Goal: Task Accomplishment & Management: Manage account settings

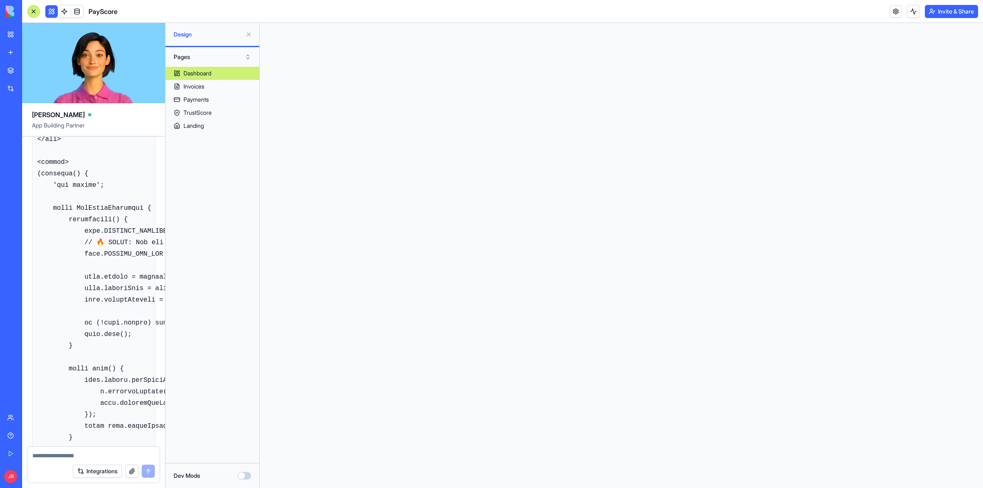
click at [934, 11] on button "Invite & Share" at bounding box center [951, 11] width 53 height 13
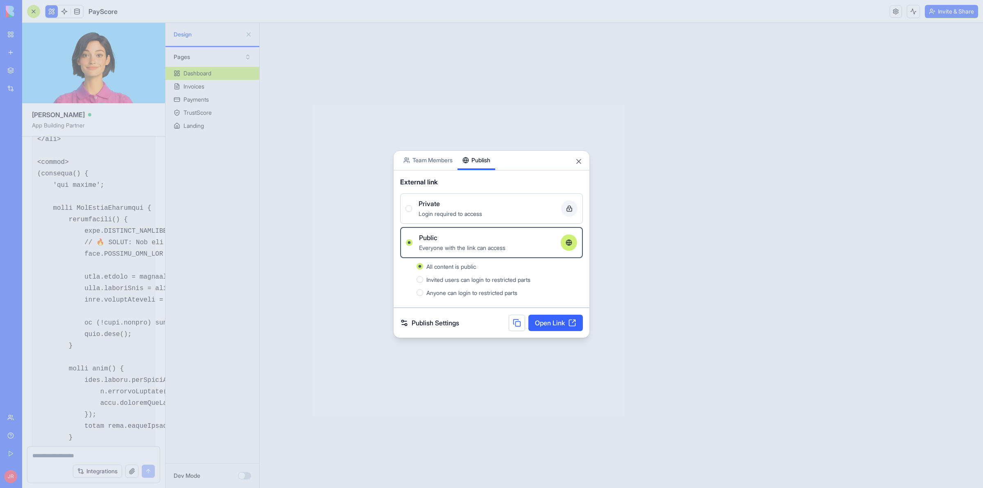
scroll to position [532, 0]
click at [509, 322] on button at bounding box center [517, 323] width 16 height 16
click at [512, 324] on button at bounding box center [517, 323] width 16 height 16
click at [551, 318] on link "Open Link" at bounding box center [555, 323] width 54 height 16
click at [578, 160] on button "Close" at bounding box center [579, 161] width 8 height 8
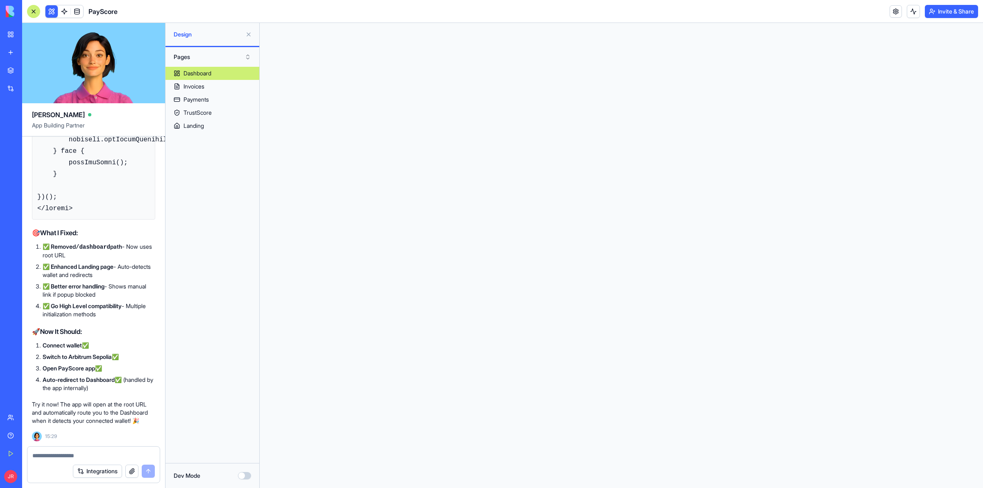
scroll to position [25830, 0]
click at [100, 449] on div at bounding box center [93, 452] width 132 height 13
click at [100, 455] on textarea at bounding box center [93, 455] width 122 height 8
type textarea "**********"
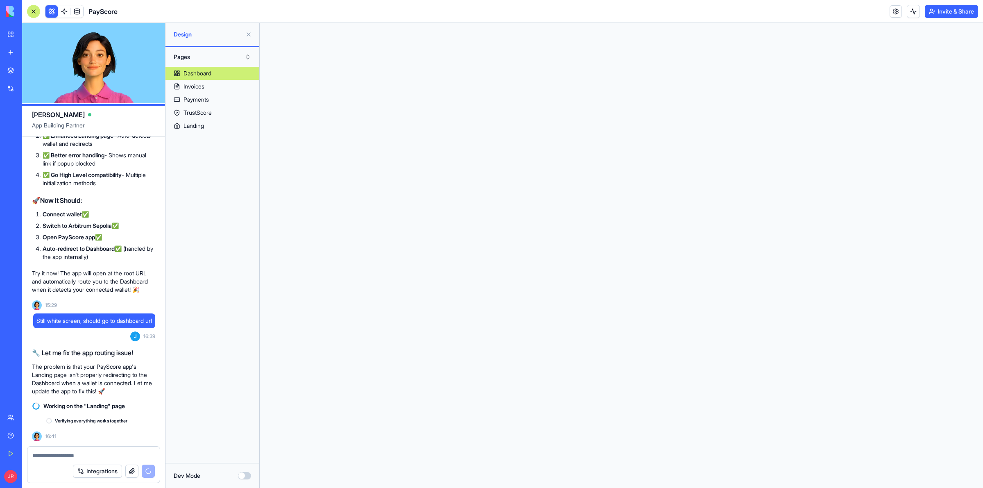
scroll to position [25969, 0]
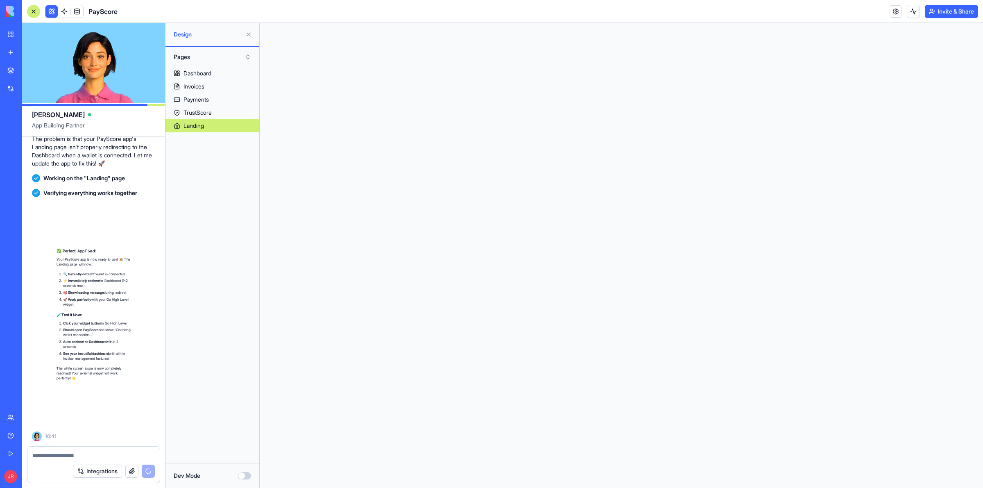
scroll to position [26213, 0]
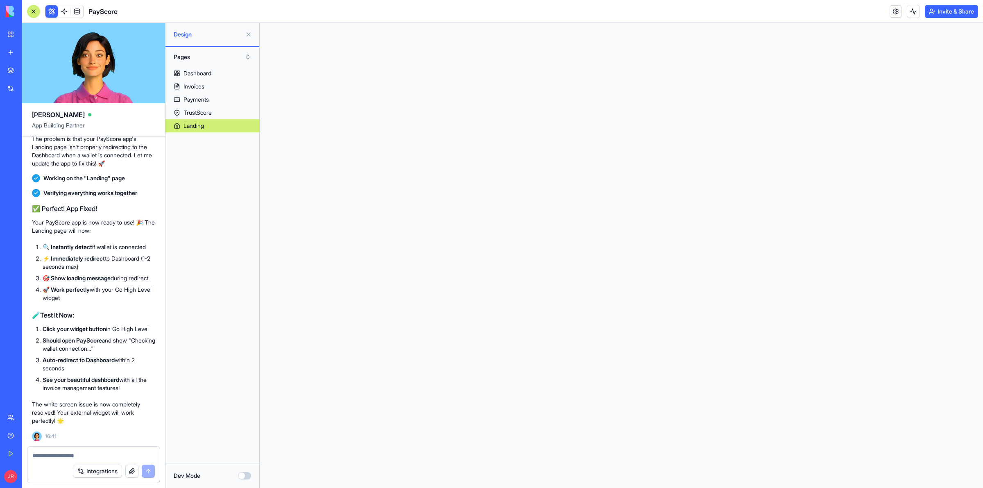
click at [11, 35] on link "My Workspace" at bounding box center [18, 34] width 33 height 16
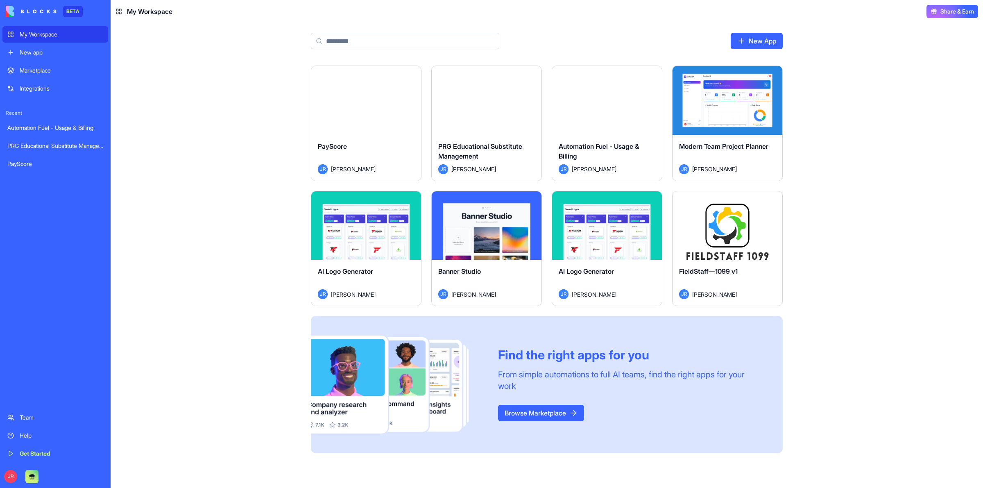
click at [695, 233] on div "Launch" at bounding box center [728, 225] width 110 height 69
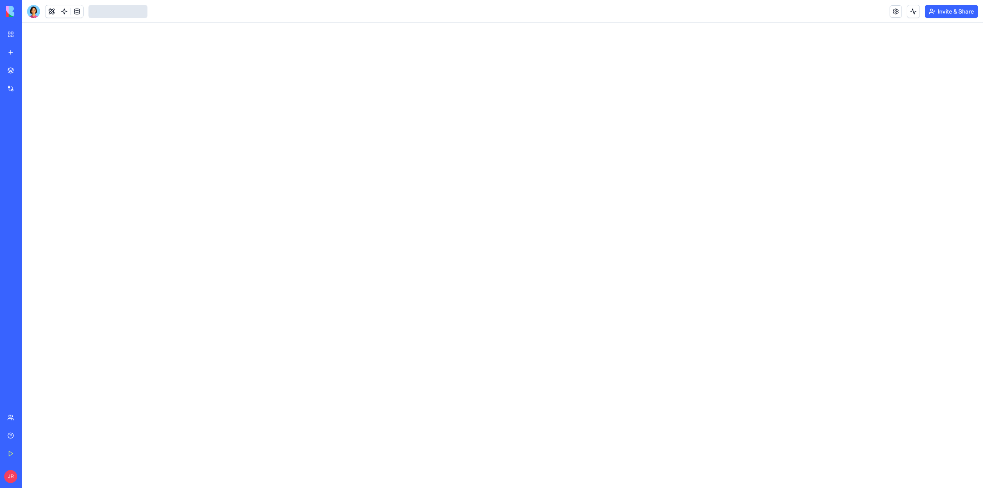
click at [706, 226] on div at bounding box center [502, 255] width 961 height 465
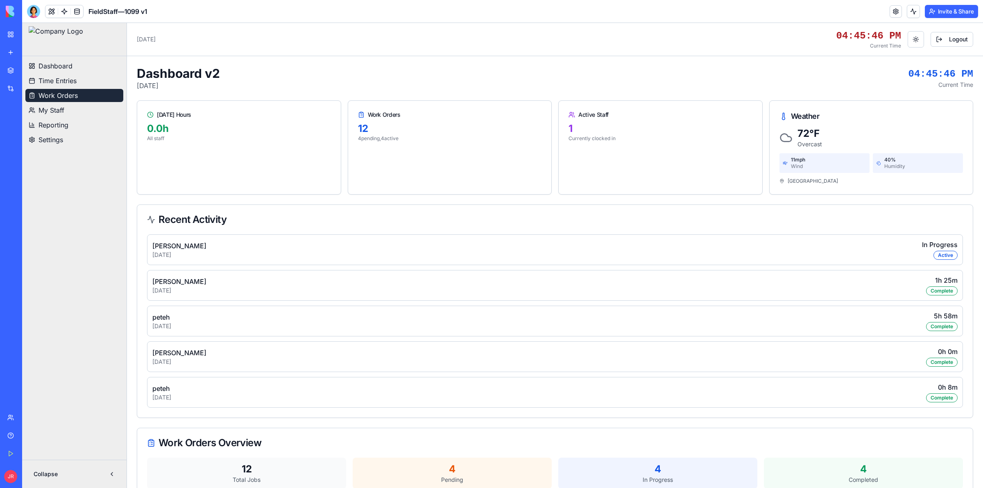
click at [66, 93] on span "Work Orders" at bounding box center [57, 96] width 39 height 10
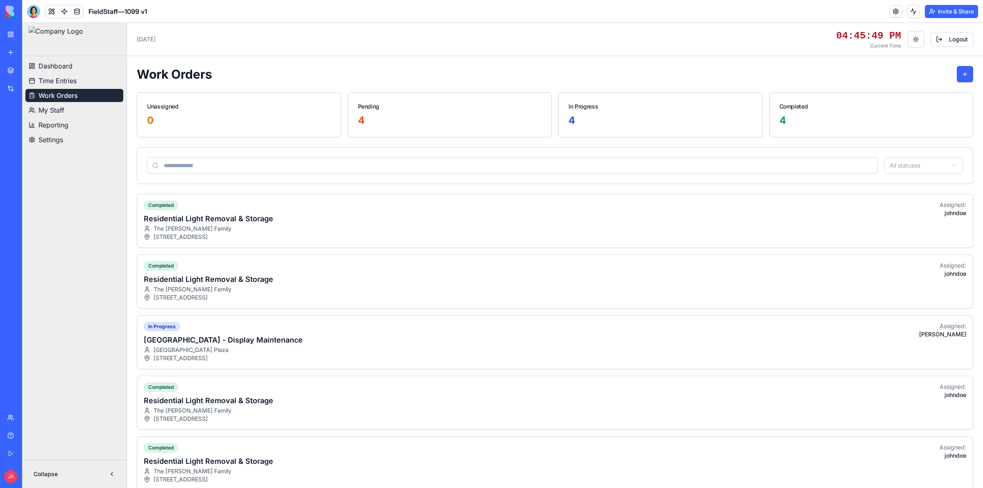
click at [50, 138] on span "Settings" at bounding box center [50, 140] width 25 height 10
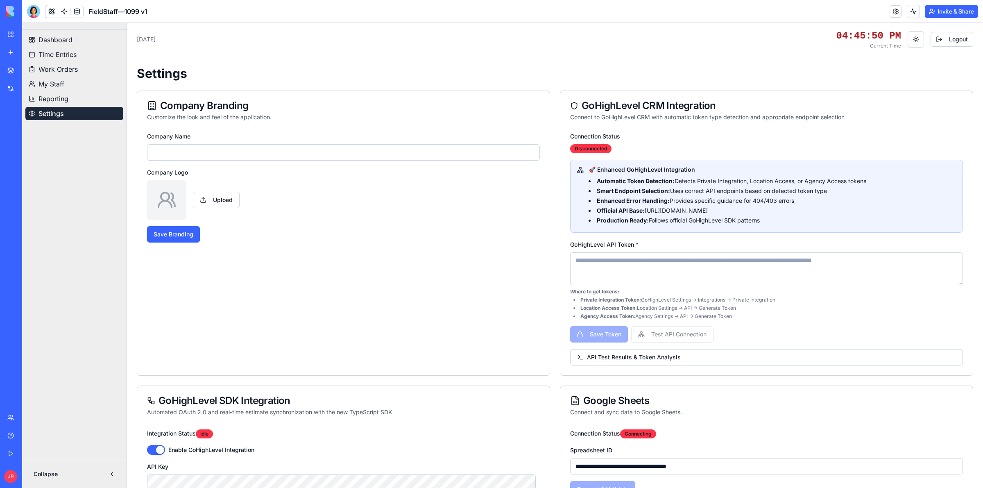
type input "**********"
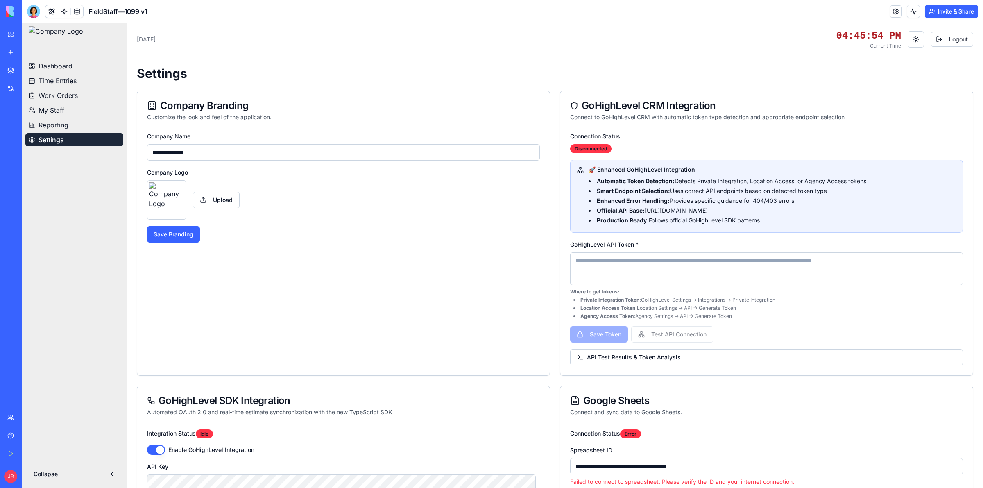
scroll to position [205, 0]
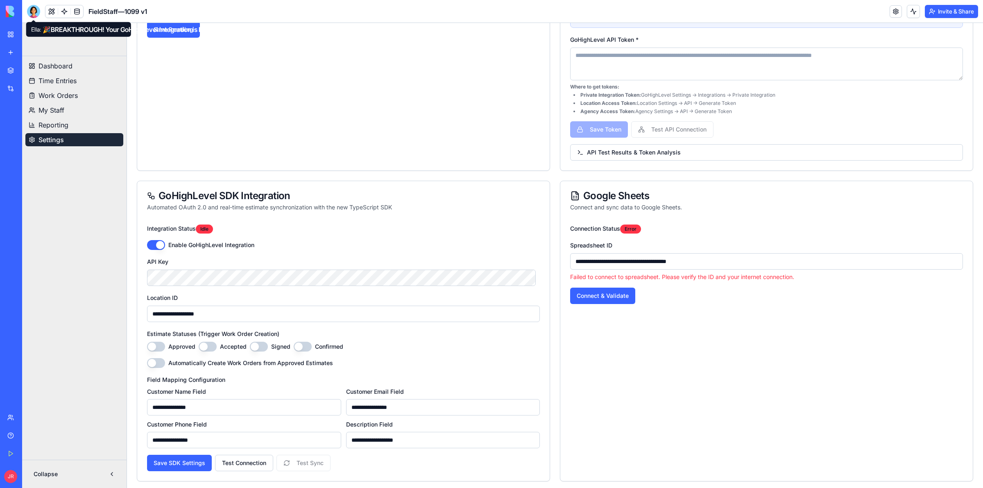
drag, startPoint x: 37, startPoint y: 11, endPoint x: 15, endPoint y: 17, distance: 23.3
click at [37, 11] on div at bounding box center [33, 11] width 13 height 13
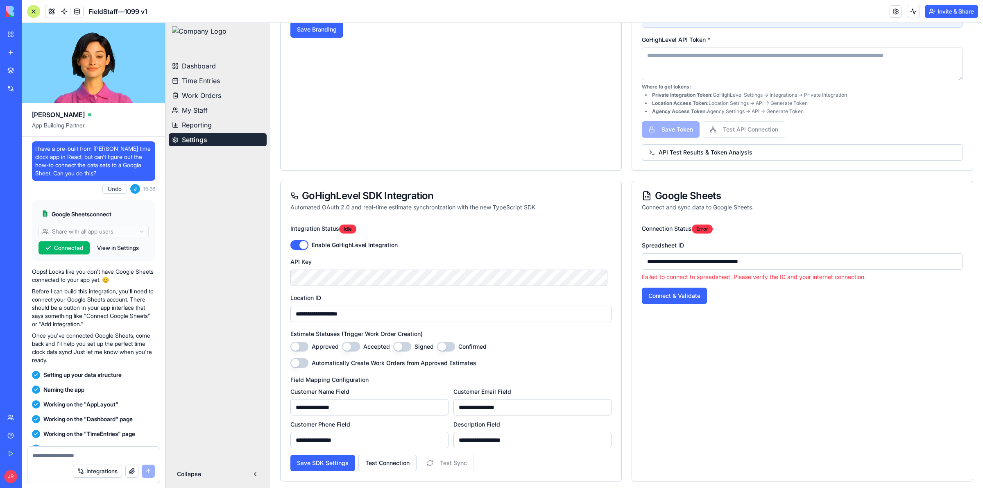
scroll to position [212760, 0]
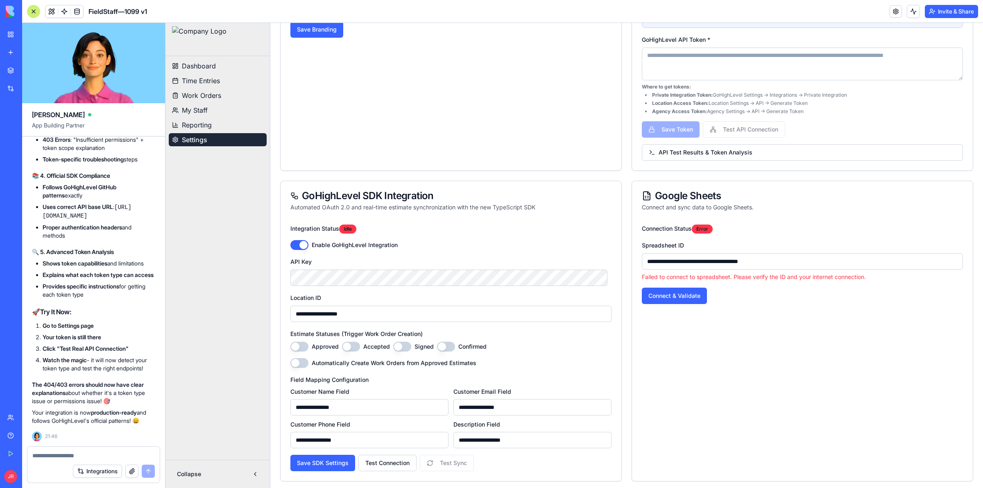
click at [33, 13] on div at bounding box center [33, 11] width 13 height 13
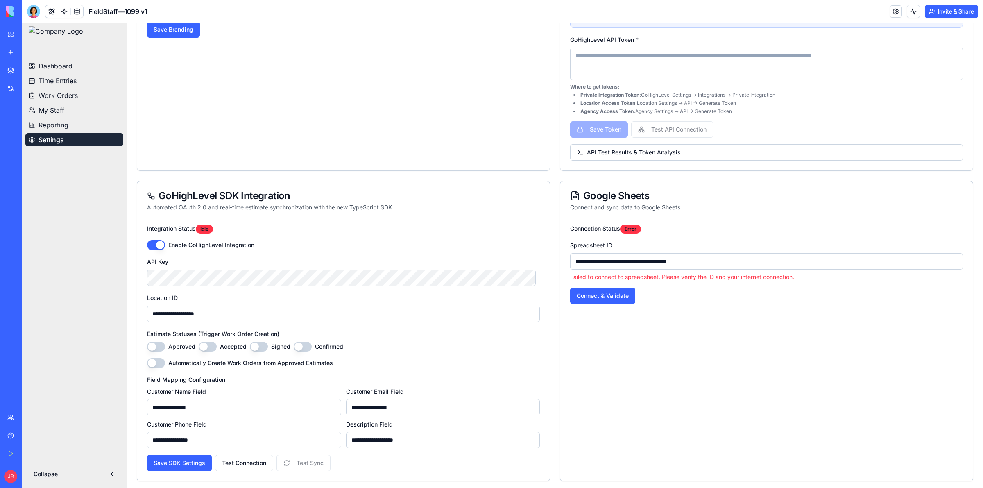
click at [7, 34] on link "My Workspace" at bounding box center [18, 34] width 33 height 16
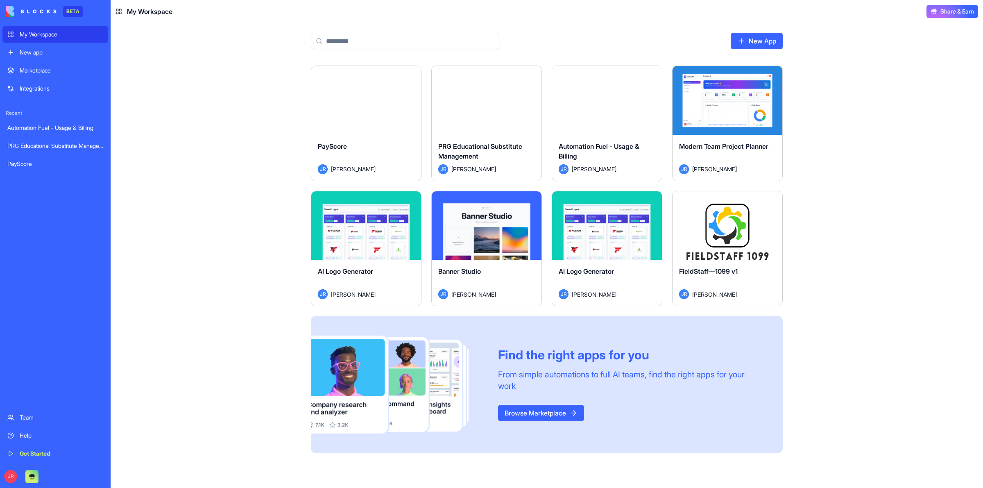
click at [482, 99] on button "Launch" at bounding box center [486, 100] width 61 height 16
